Goal: Check status: Check status

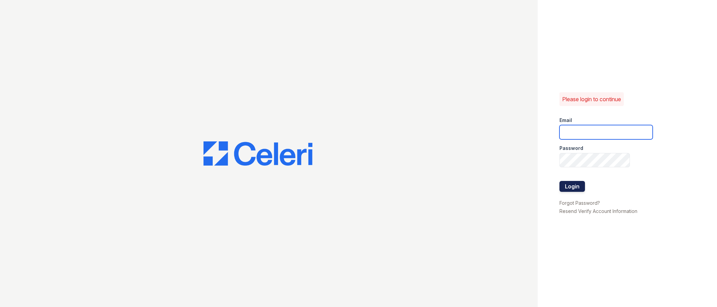
type input "[EMAIL_ADDRESS][DOMAIN_NAME]"
click at [566, 186] on button "Login" at bounding box center [573, 186] width 26 height 11
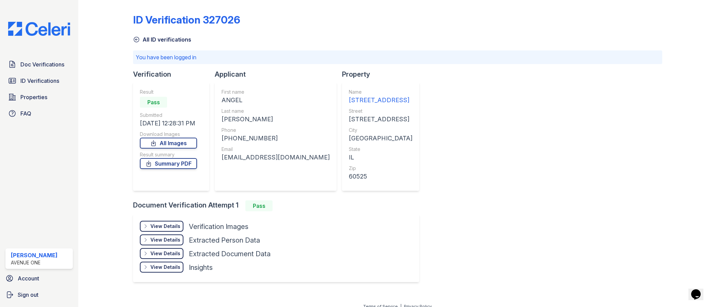
click at [170, 225] on div "View Details" at bounding box center [165, 226] width 30 height 7
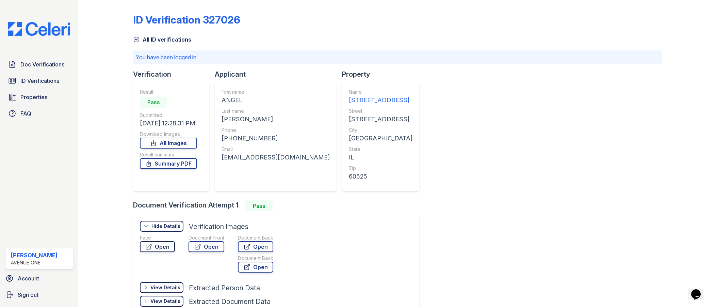
click at [167, 245] on link "Open" at bounding box center [157, 246] width 35 height 11
click at [215, 245] on link "Open" at bounding box center [207, 246] width 36 height 11
